Goal: Navigation & Orientation: Find specific page/section

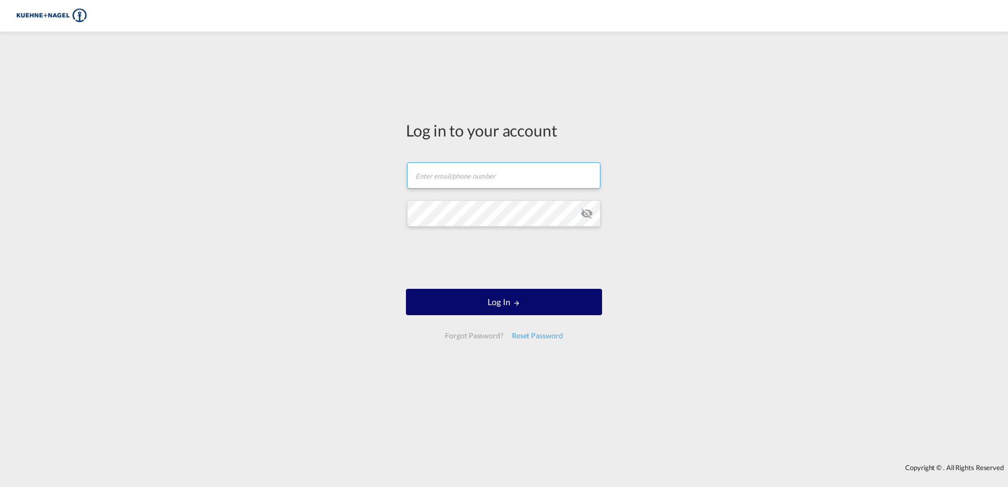
type input "[EMAIL_ADDRESS][PERSON_NAME][PERSON_NAME][DOMAIN_NAME]"
click at [522, 302] on button "Log In" at bounding box center [504, 302] width 196 height 26
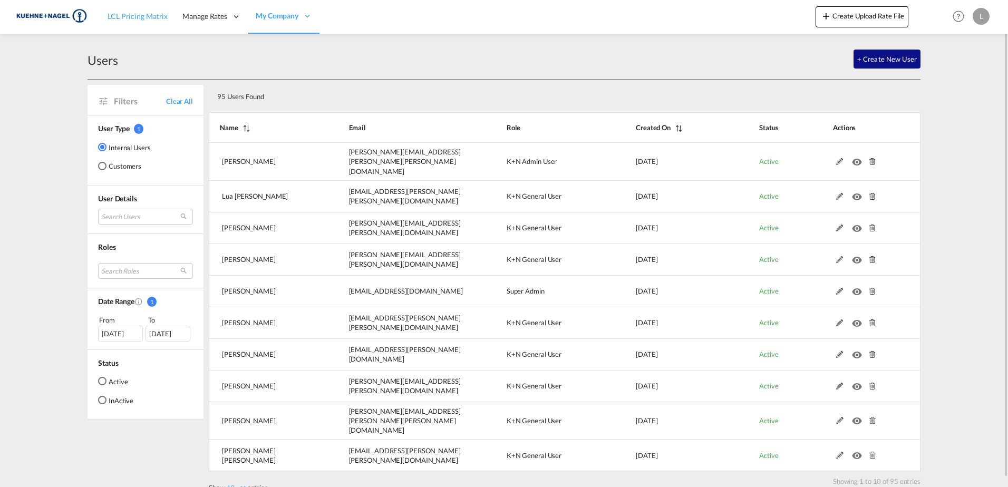
click at [119, 16] on span "LCL Pricing Matrix" at bounding box center [138, 16] width 60 height 9
